Goal: Information Seeking & Learning: Learn about a topic

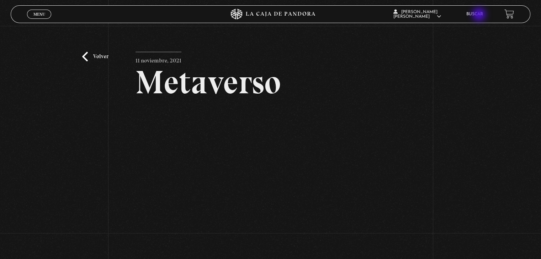
click at [479, 15] on link "Buscar" at bounding box center [474, 14] width 17 height 4
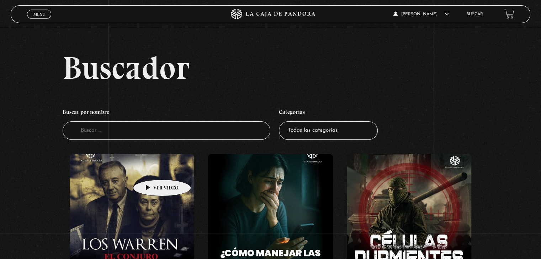
click at [151, 169] on figure at bounding box center [132, 218] width 124 height 128
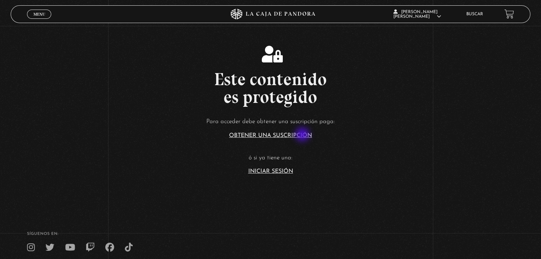
click at [303, 135] on link "Obtener una suscripción" at bounding box center [270, 136] width 83 height 6
drag, startPoint x: 0, startPoint y: 0, endPoint x: 283, endPoint y: 170, distance: 329.7
click at [283, 170] on link "Iniciar Sesión" at bounding box center [270, 172] width 45 height 6
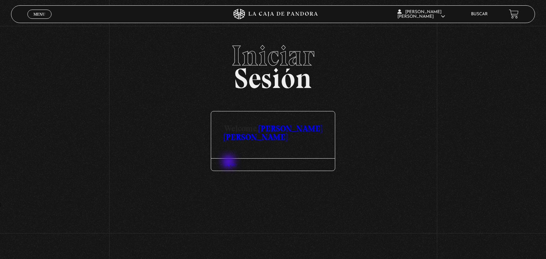
click at [229, 163] on link "Log Out" at bounding box center [230, 165] width 12 height 4
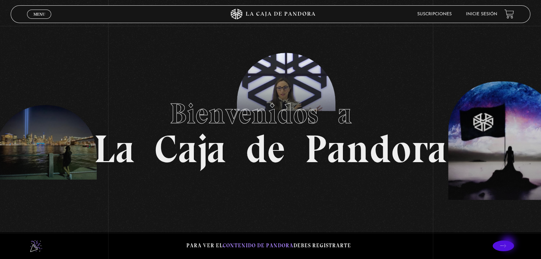
click at [506, 245] on icon at bounding box center [503, 246] width 6 height 6
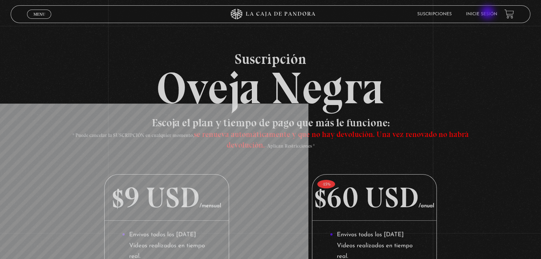
click at [488, 13] on link "Inicie sesión" at bounding box center [481, 14] width 31 height 4
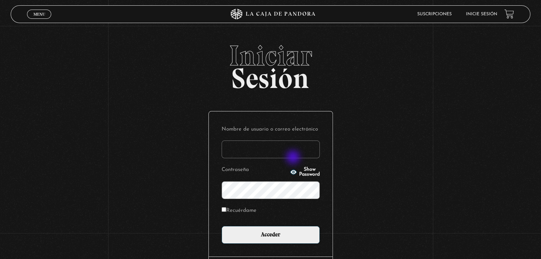
type input "betana007"
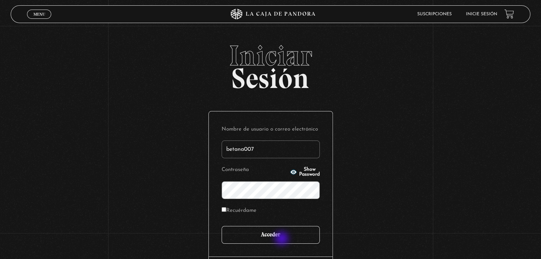
click at [282, 240] on input "Acceder" at bounding box center [270, 235] width 98 height 18
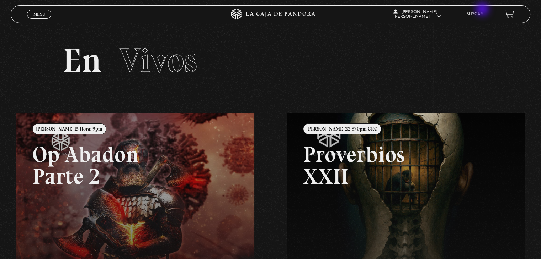
click at [483, 10] on li "Buscar" at bounding box center [474, 14] width 17 height 11
click at [479, 15] on link "Buscar" at bounding box center [474, 14] width 17 height 4
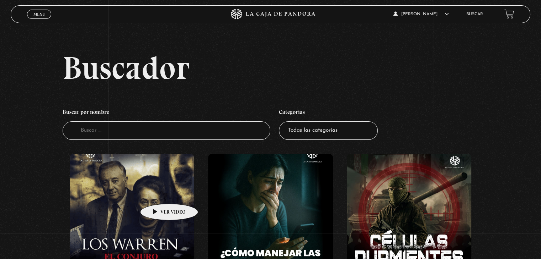
click at [158, 193] on figure at bounding box center [132, 218] width 124 height 128
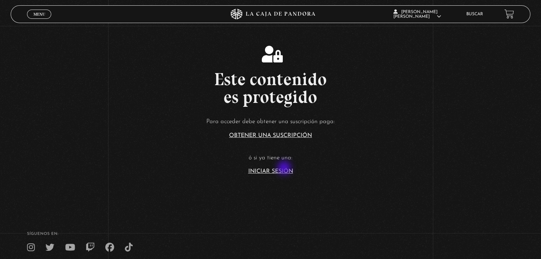
click at [285, 169] on link "Iniciar Sesión" at bounding box center [270, 172] width 45 height 6
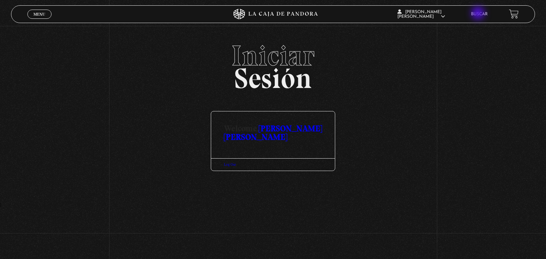
click at [479, 14] on link "Buscar" at bounding box center [479, 14] width 17 height 4
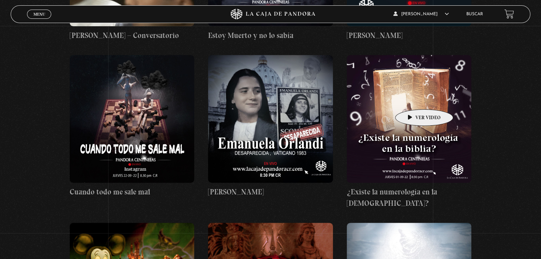
scroll to position [5700, 0]
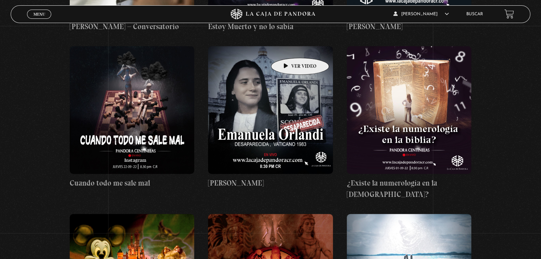
click at [289, 47] on figure at bounding box center [270, 110] width 124 height 128
